Goal: Communication & Community: Answer question/provide support

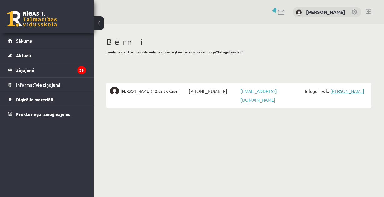
click at [337, 90] on link "[PERSON_NAME]" at bounding box center [347, 91] width 34 height 6
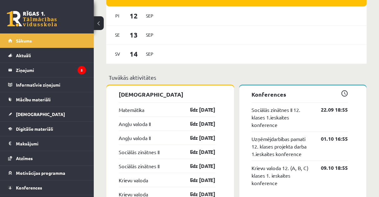
scroll to position [344, 0]
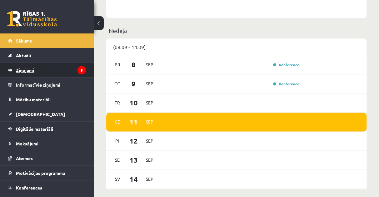
click at [32, 71] on legend "Ziņojumi 5" at bounding box center [51, 70] width 70 height 14
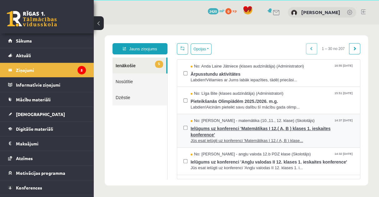
click at [230, 130] on span "Ielūgums uz konferenci 'Matemātikas I 12.( A, B ) klases 1. ieskaites konferenc…" at bounding box center [272, 131] width 163 height 14
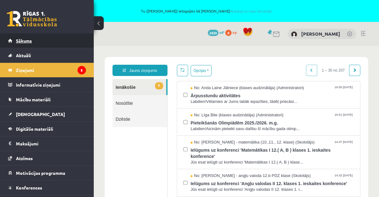
click at [24, 41] on span "Sākums" at bounding box center [24, 41] width 16 height 6
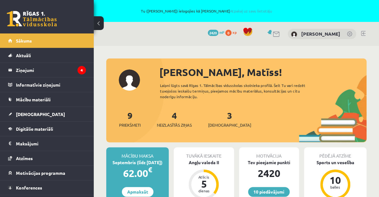
click at [24, 18] on link at bounding box center [32, 19] width 50 height 16
click at [365, 34] on link at bounding box center [363, 33] width 5 height 5
